Goal: Check status: Check status

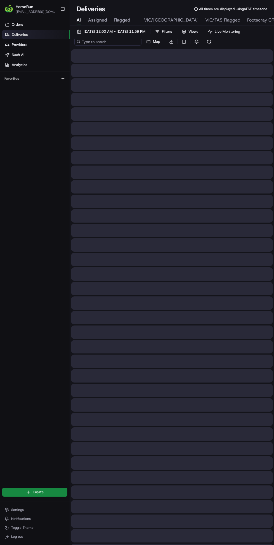
click at [94, 41] on input at bounding box center [107, 42] width 67 height 8
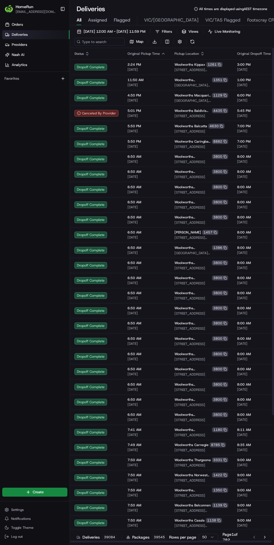
click at [88, 53] on icon "button" at bounding box center [87, 53] width 4 height 4
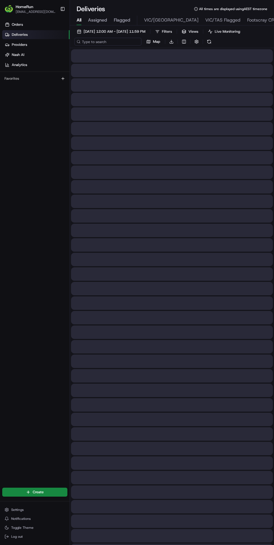
click at [89, 40] on input at bounding box center [107, 42] width 67 height 8
type input "265296976"
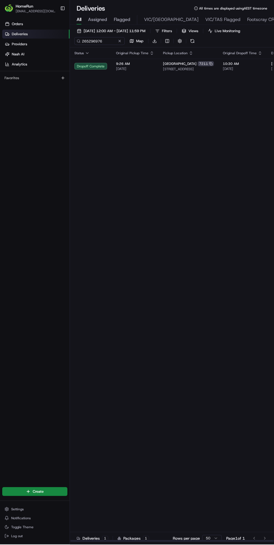
click at [141, 69] on span "[DATE]" at bounding box center [135, 69] width 38 height 4
